Goal: Use online tool/utility: Utilize a website feature to perform a specific function

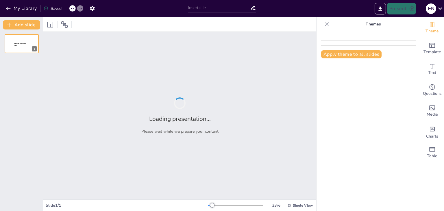
type input "Fundamentos das Leis de Ohm e [PERSON_NAME]: Uma Abordagem Técnica"
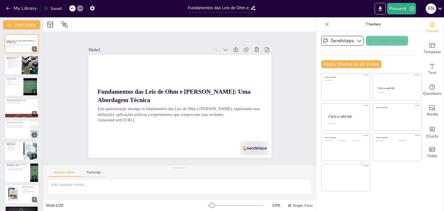
checkbox input "true"
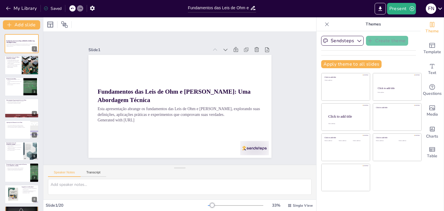
checkbox input "true"
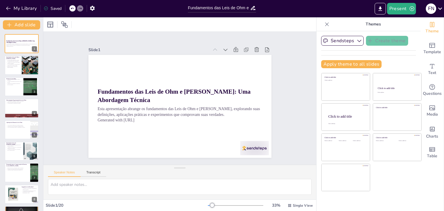
checkbox input "true"
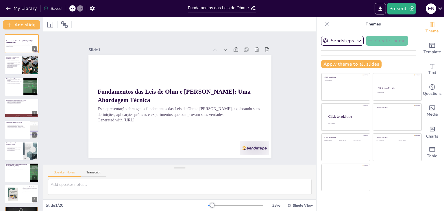
checkbox input "true"
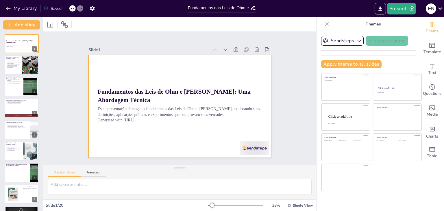
checkbox input "true"
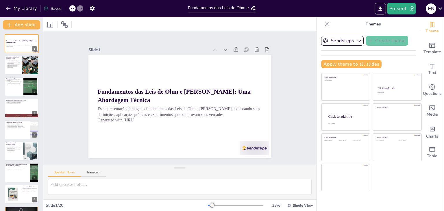
checkbox input "true"
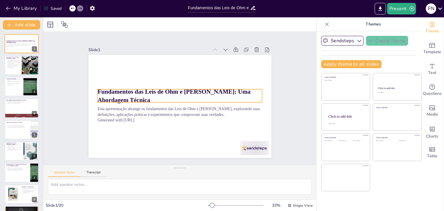
checkbox input "true"
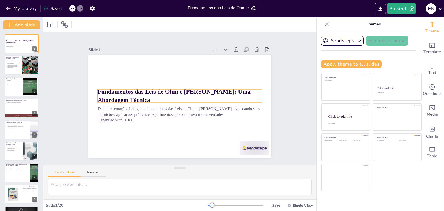
checkbox input "true"
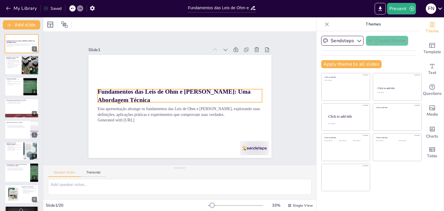
checkbox input "true"
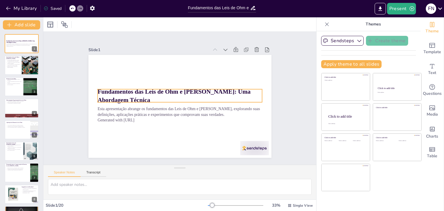
checkbox input "true"
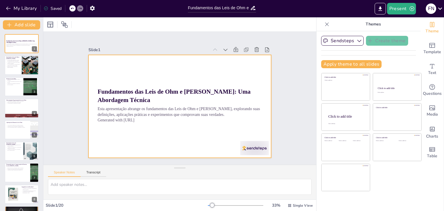
checkbox input "true"
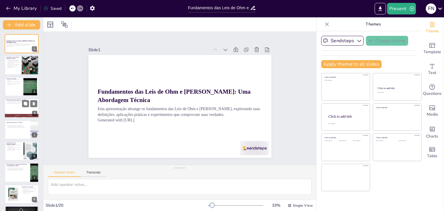
checkbox input "true"
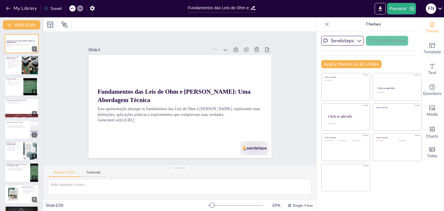
checkbox input "true"
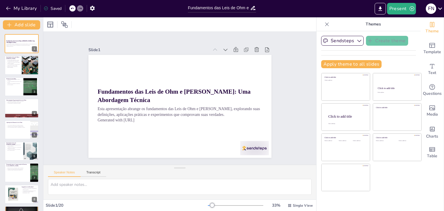
checkbox input "true"
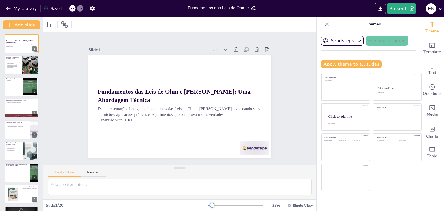
checkbox input "true"
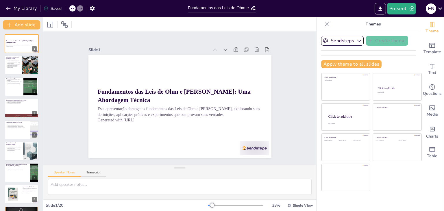
checkbox input "true"
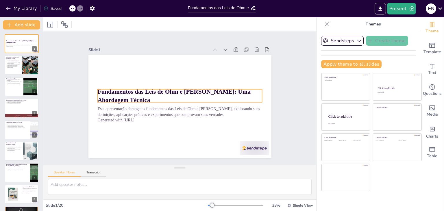
checkbox input "true"
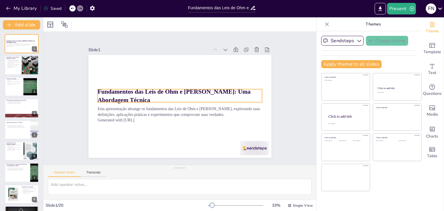
checkbox input "true"
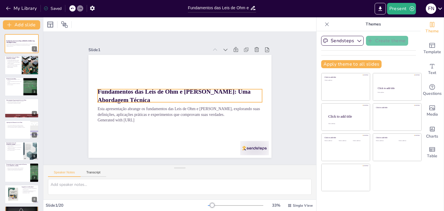
checkbox input "true"
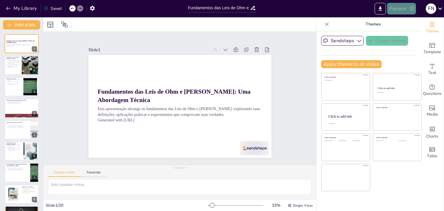
click at [396, 10] on button "Present" at bounding box center [401, 9] width 29 height 12
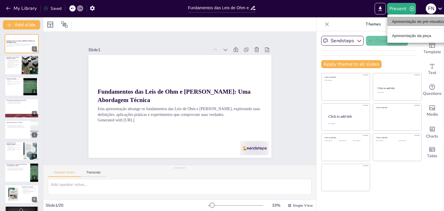
click at [399, 23] on font "Apresentação de pré-visualização" at bounding box center [421, 21] width 59 height 4
